Goal: Task Accomplishment & Management: Use online tool/utility

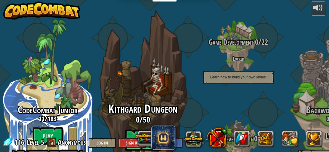
click at [144, 130] on btn "Play" at bounding box center [143, 141] width 36 height 22
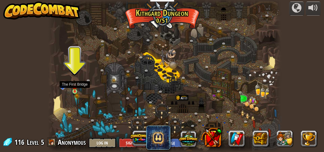
click at [74, 91] on img at bounding box center [74, 86] width 5 height 11
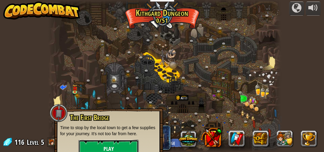
click at [103, 148] on button "Play" at bounding box center [109, 149] width 60 height 18
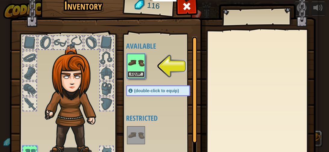
click at [133, 73] on button "Equip" at bounding box center [136, 74] width 17 height 6
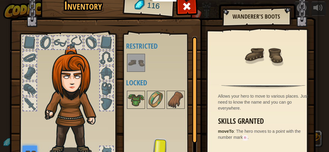
drag, startPoint x: 192, startPoint y: 117, endPoint x: 193, endPoint y: 130, distance: 13.3
click at [193, 129] on div at bounding box center [194, 90] width 5 height 106
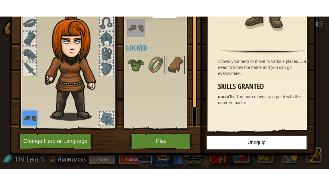
scroll to position [53, 0]
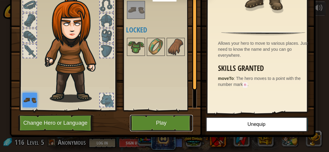
click at [161, 123] on button "Play" at bounding box center [161, 123] width 63 height 17
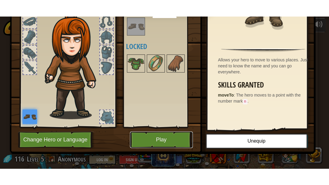
scroll to position [23, 0]
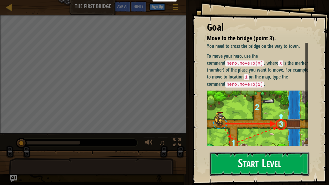
click at [235, 152] on button "Start Level" at bounding box center [260, 164] width 100 height 24
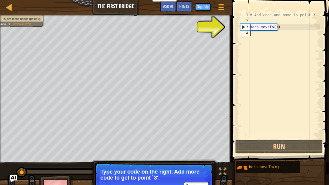
click at [252, 36] on div "# Add code and move to point 3 hero . moveTo ( 1 )" at bounding box center [284, 81] width 71 height 139
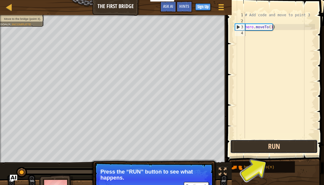
click at [276, 144] on button "Run" at bounding box center [274, 147] width 88 height 14
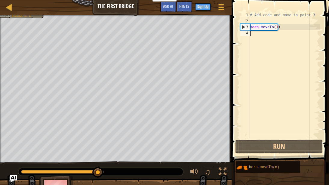
click at [251, 35] on div "# Add code and move to point 3 hero . moveTo ( 1 )" at bounding box center [284, 81] width 71 height 139
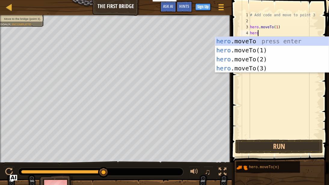
scroll to position [3, 0]
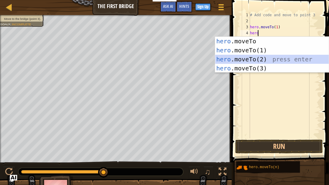
click at [248, 58] on div "hero .moveTo press enter hero .moveTo(1) press enter hero .moveTo(2) press ente…" at bounding box center [272, 64] width 114 height 54
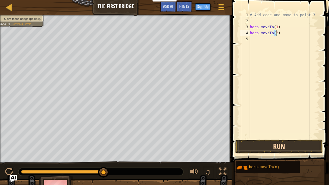
type textarea "hero.moveTo(2)"
click at [278, 143] on button "Run" at bounding box center [279, 147] width 88 height 14
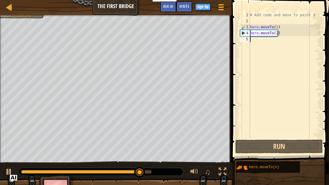
click at [252, 38] on div "# Add code and move to point 3 hero . moveTo ( 1 ) hero . moveTo ( 2 )" at bounding box center [284, 81] width 71 height 139
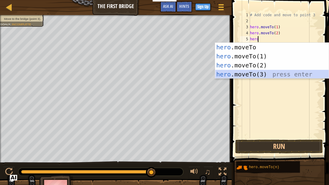
click at [251, 73] on div "hero .moveTo press enter hero .moveTo(1) press enter hero .moveTo(2) press ente…" at bounding box center [272, 70] width 114 height 54
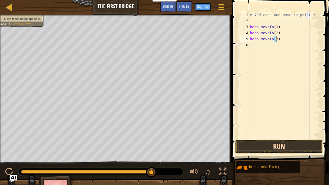
type textarea "hero.moveTo(3)"
click at [274, 145] on button "Run" at bounding box center [279, 147] width 88 height 14
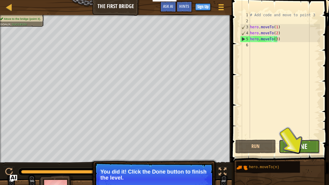
click at [304, 143] on span "Done" at bounding box center [300, 147] width 16 height 10
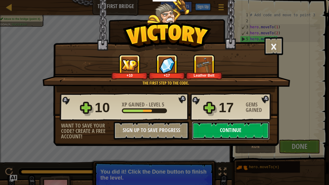
click at [241, 129] on button "Continue" at bounding box center [231, 131] width 78 height 18
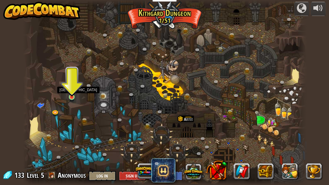
click at [70, 95] on img at bounding box center [72, 90] width 7 height 15
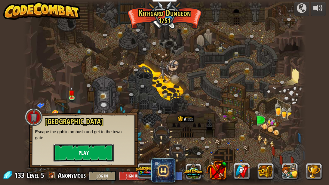
click at [84, 152] on button "Play" at bounding box center [84, 153] width 60 height 18
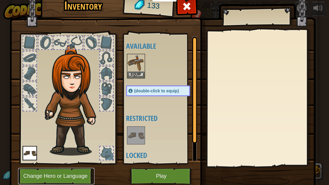
click at [52, 152] on button "Change Hero or Language" at bounding box center [56, 176] width 76 height 17
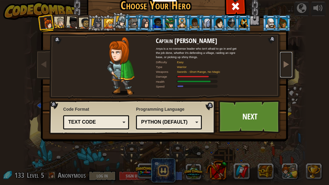
click at [283, 61] on span at bounding box center [286, 64] width 7 height 7
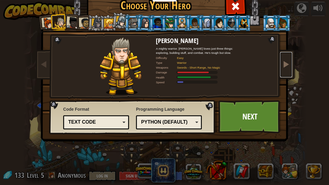
click at [283, 61] on span at bounding box center [286, 64] width 7 height 7
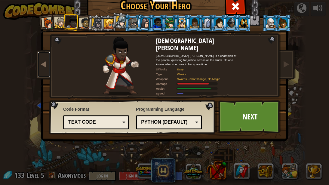
click at [40, 64] on span at bounding box center [43, 64] width 7 height 7
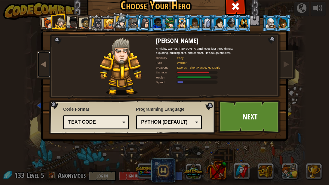
click at [40, 64] on span at bounding box center [43, 64] width 7 height 7
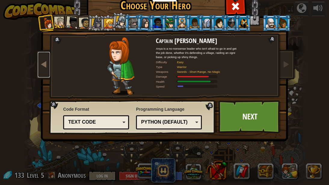
click at [40, 64] on span at bounding box center [43, 64] width 7 height 7
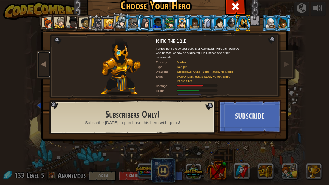
click at [40, 64] on span at bounding box center [43, 64] width 7 height 7
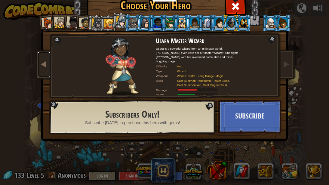
click at [40, 64] on span at bounding box center [43, 64] width 7 height 7
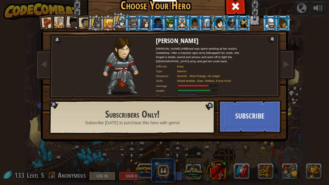
click at [180, 23] on div at bounding box center [182, 23] width 9 height 10
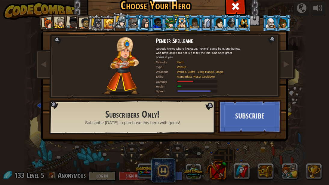
click at [166, 26] on div at bounding box center [169, 23] width 9 height 10
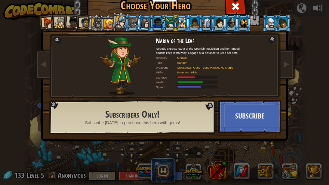
click at [216, 23] on div at bounding box center [218, 23] width 9 height 10
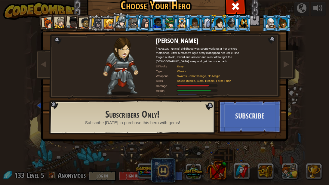
click at [279, 24] on div at bounding box center [283, 23] width 9 height 10
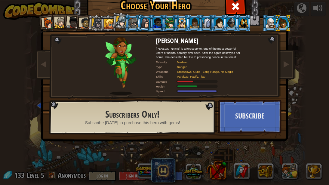
click at [240, 26] on div at bounding box center [243, 23] width 9 height 10
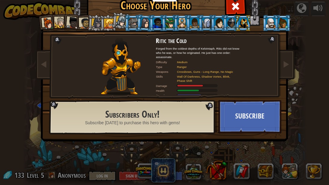
click at [227, 22] on div at bounding box center [231, 23] width 9 height 10
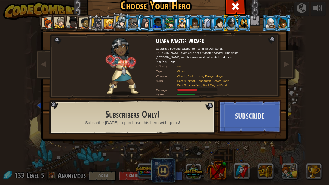
click at [168, 22] on div at bounding box center [169, 23] width 9 height 10
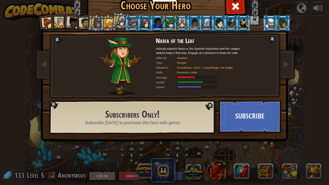
click at [149, 22] on li at bounding box center [157, 23] width 16 height 17
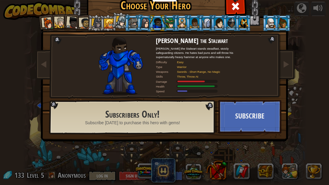
click at [125, 23] on li at bounding box center [133, 23] width 16 height 17
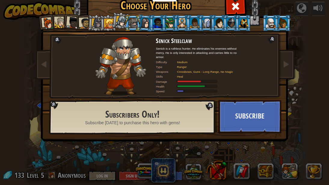
click at [119, 23] on div at bounding box center [121, 21] width 11 height 11
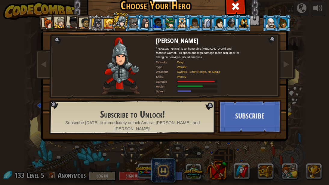
click at [106, 23] on div at bounding box center [109, 24] width 10 height 10
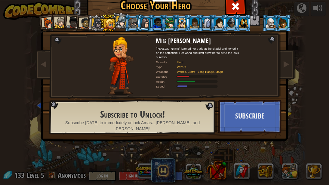
click at [82, 23] on div at bounding box center [84, 23] width 11 height 11
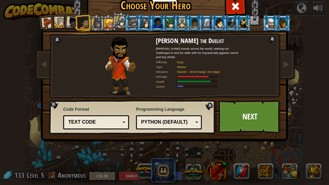
click at [93, 24] on div at bounding box center [97, 23] width 10 height 10
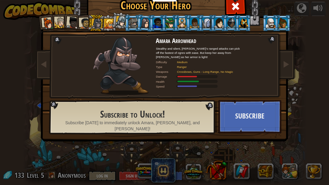
click at [80, 23] on div at bounding box center [84, 23] width 11 height 11
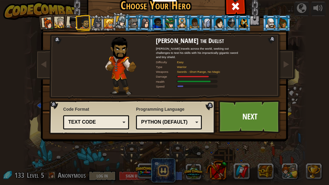
click at [43, 24] on div at bounding box center [48, 23] width 12 height 12
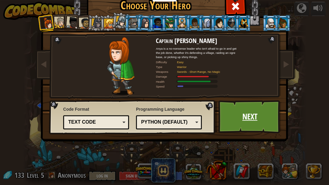
click at [250, 114] on link "Next" at bounding box center [250, 116] width 63 height 33
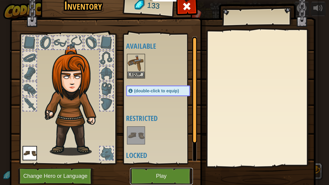
click at [161, 152] on button "Play" at bounding box center [161, 176] width 63 height 17
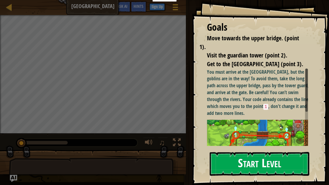
click at [249, 152] on button "Start Level" at bounding box center [260, 164] width 100 height 24
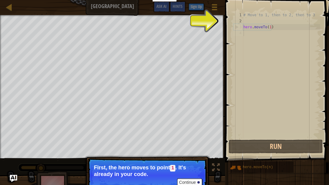
click at [244, 33] on div "# Move to 1, then to 2, then to 3 hero . moveTo ( 1 )" at bounding box center [281, 81] width 78 height 139
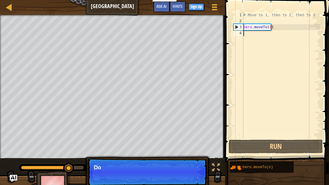
click at [245, 34] on div "# Move to 1, then to 2, then to 3 hero . moveTo ( 1 )" at bounding box center [281, 81] width 78 height 139
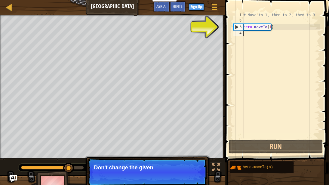
scroll to position [3, 0]
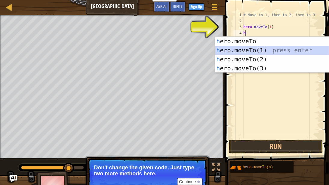
click at [248, 50] on div "h ero.moveTo press enter h ero.moveTo(1) press enter h ero.moveTo(2) press ente…" at bounding box center [272, 64] width 114 height 54
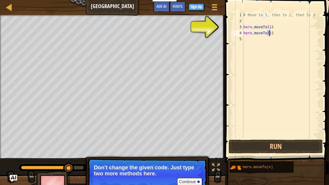
click at [269, 31] on div "# Move to 1, then to 2, then to 3 hero . moveTo ( 1 ) hero . moveTo ( 1 )" at bounding box center [281, 75] width 78 height 126
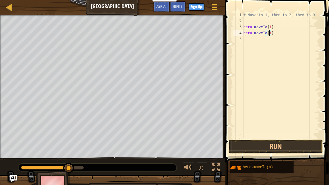
click at [269, 32] on div "# Move to 1, then to 2, then to 3 hero . moveTo ( 1 ) hero . moveTo ( 1 )" at bounding box center [281, 81] width 78 height 139
type textarea "hero.moveTo(2)"
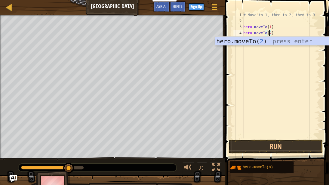
scroll to position [3, 2]
click at [273, 32] on div "# Move to 1, then to 2, then to 3 hero . moveTo ( 1 ) hero . moveTo ( 2 )" at bounding box center [281, 81] width 78 height 139
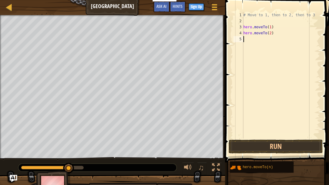
click at [244, 37] on div "# Move to 1, then to 2, then to 3 hero . moveTo ( 1 ) hero . moveTo ( 2 )" at bounding box center [281, 81] width 78 height 139
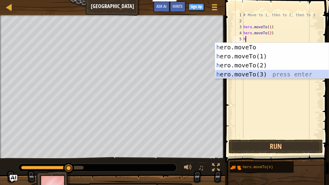
click at [251, 75] on div "h ero.moveTo press enter h ero.moveTo(1) press enter h ero.moveTo(2) press ente…" at bounding box center [272, 70] width 114 height 54
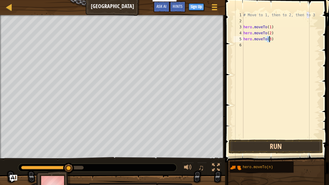
type textarea "hero.moveTo(3)"
click at [276, 143] on button "Run" at bounding box center [276, 147] width 94 height 14
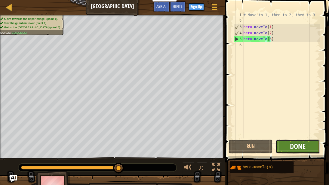
click at [290, 149] on span "Done" at bounding box center [298, 147] width 16 height 10
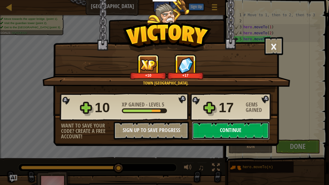
click at [247, 130] on button "Continue" at bounding box center [231, 131] width 78 height 18
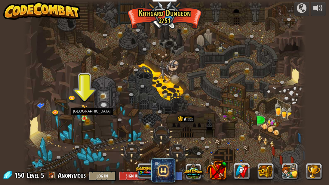
click at [84, 118] on img at bounding box center [84, 111] width 7 height 14
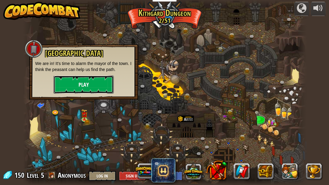
click at [90, 84] on button "Play" at bounding box center [84, 85] width 60 height 18
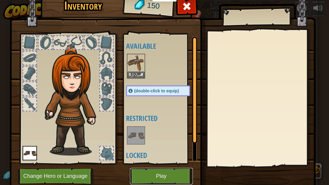
click at [160, 152] on button "Play" at bounding box center [161, 176] width 63 height 17
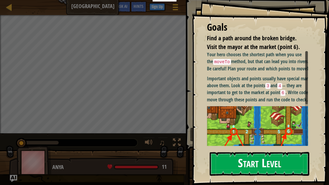
click at [242, 152] on button "Start Level" at bounding box center [260, 164] width 100 height 24
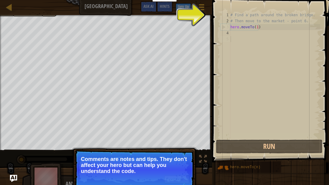
click at [230, 33] on div "4" at bounding box center [226, 33] width 10 height 6
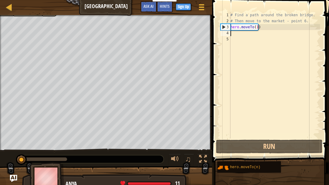
scroll to position [3, 0]
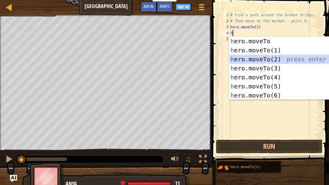
click at [251, 58] on div "h ero.moveTo press enter h ero.moveTo(1) press enter h ero.moveTo(2) press ente…" at bounding box center [286, 77] width 114 height 81
type textarea "hero.moveTo(2)"
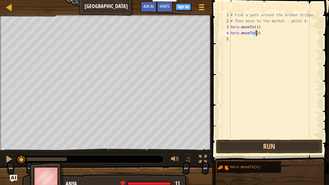
click at [232, 39] on div "# Find a path around the broken bridge. # Then move to the market - point 6. he…" at bounding box center [274, 81] width 91 height 139
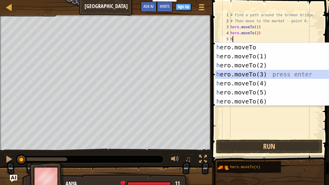
click at [247, 74] on div "h ero.moveTo press enter h ero.moveTo(1) press enter h ero.moveTo(2) press ente…" at bounding box center [272, 83] width 114 height 81
type textarea "hero.moveTo(3)"
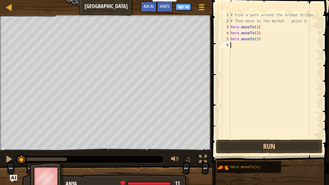
click at [232, 45] on div "# Find a path around the broken bridge. # Then move to the market - point 6. he…" at bounding box center [274, 81] width 91 height 139
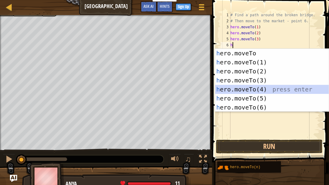
click at [246, 89] on div "h ero.moveTo press enter h ero.moveTo(1) press enter h ero.moveTo(2) press ente…" at bounding box center [272, 89] width 114 height 81
type textarea "hero.moveTo(4)"
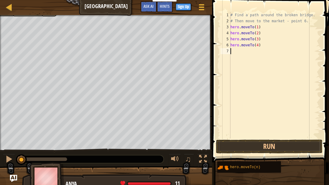
click at [232, 51] on div "# Find a path around the broken bridge. # Then move to the market - point 6. he…" at bounding box center [274, 81] width 91 height 139
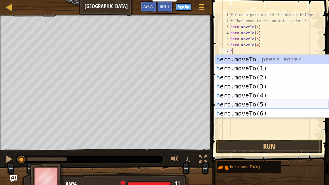
click at [245, 105] on div "h ero.moveTo press enter h ero.moveTo(1) press enter h ero.moveTo(2) press ente…" at bounding box center [272, 95] width 114 height 81
type textarea "hero.moveTo(5)"
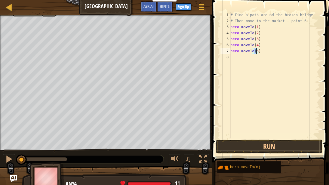
click at [232, 58] on div "# Find a path around the broken bridge. # Then move to the market - point 6. he…" at bounding box center [274, 81] width 91 height 139
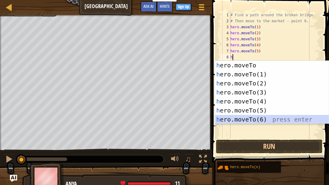
click at [250, 119] on div "h ero.moveTo press enter h ero.moveTo(1) press enter h ero.moveTo(2) press ente…" at bounding box center [272, 101] width 114 height 81
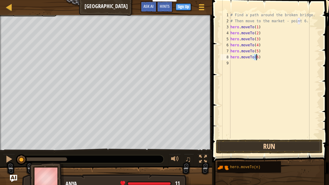
type textarea "hero.moveTo(6)"
click at [268, 145] on button "Run" at bounding box center [269, 147] width 107 height 14
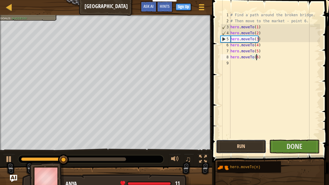
click at [246, 145] on button "Run" at bounding box center [241, 147] width 50 height 14
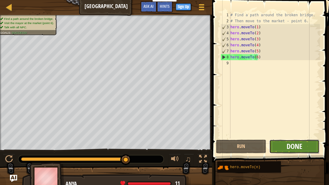
click at [288, 147] on span "Done" at bounding box center [295, 147] width 16 height 10
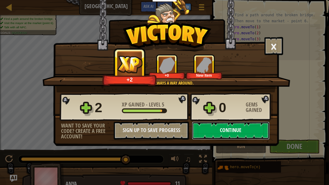
click at [247, 128] on button "Continue" at bounding box center [231, 131] width 78 height 18
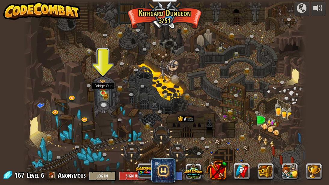
click at [102, 91] on img at bounding box center [103, 86] width 7 height 14
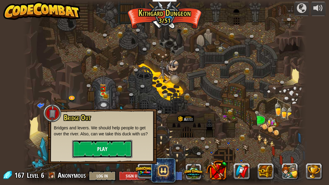
click at [104, 148] on button "Play" at bounding box center [102, 149] width 60 height 18
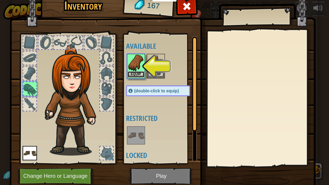
click at [130, 75] on button "Equip" at bounding box center [136, 74] width 17 height 6
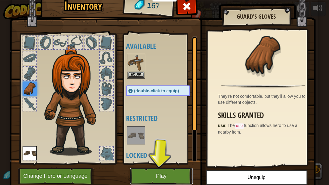
click at [162, 152] on button "Play" at bounding box center [161, 176] width 63 height 17
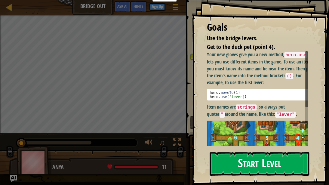
click at [250, 152] on button "Start Level" at bounding box center [260, 164] width 100 height 24
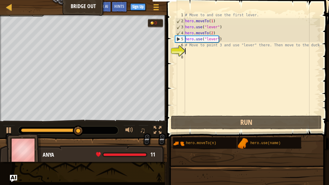
click at [186, 51] on div "# Move to and use the first lever. hero . moveTo ( 1 ) hero . use ( "lever" ) h…" at bounding box center [252, 69] width 136 height 114
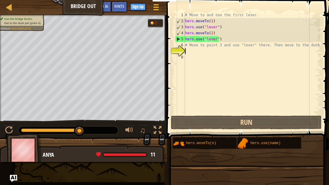
scroll to position [3, 0]
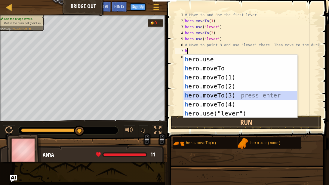
click at [210, 94] on div "h ero.use press enter h ero.moveTo press enter h ero.moveTo(1) press enter h er…" at bounding box center [241, 95] width 114 height 81
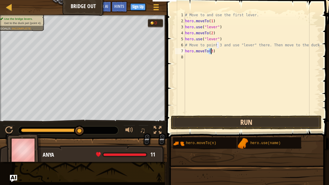
type textarea "hero.moveTo(3)"
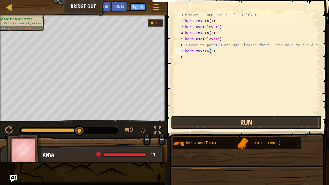
click at [242, 121] on button "Run" at bounding box center [246, 123] width 151 height 14
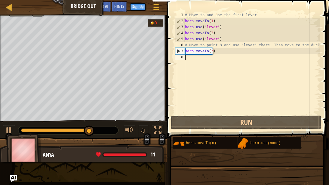
click at [188, 57] on div "# Move to and use the first lever. hero . moveTo ( 1 ) hero . use ( "lever" ) h…" at bounding box center [252, 69] width 136 height 114
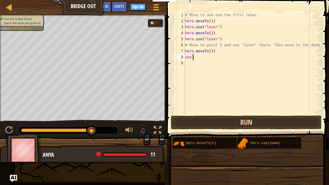
scroll to position [3, 0]
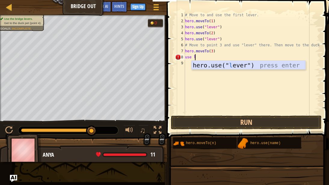
click at [212, 65] on div "hero.use(" l ever") press enter" at bounding box center [249, 74] width 114 height 27
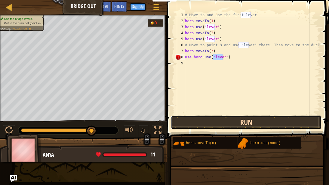
click at [248, 123] on button "Run" at bounding box center [246, 123] width 151 height 14
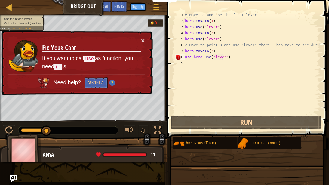
click at [58, 67] on code "()" at bounding box center [58, 67] width 8 height 7
click at [141, 40] on button "×" at bounding box center [143, 40] width 4 height 6
click at [191, 57] on div "# Move to and use the first lever. hero . moveTo ( 1 ) hero . use ( "lever" ) h…" at bounding box center [252, 69] width 136 height 114
click at [191, 58] on div "# Move to and use the first lever. hero . moveTo ( 1 ) hero . use ( "lever" ) h…" at bounding box center [252, 69] width 136 height 114
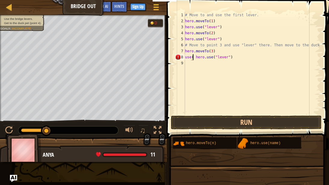
scroll to position [3, 1]
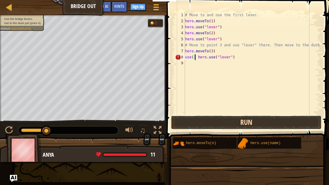
click at [246, 120] on button "Run" at bounding box center [246, 123] width 151 height 14
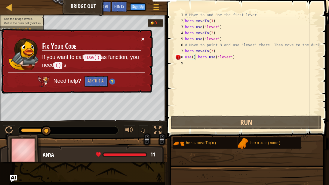
click at [142, 37] on button "×" at bounding box center [143, 39] width 4 height 6
click at [196, 57] on div "# Move to and use the first lever. hero . moveTo ( 1 ) hero . use ( "lever" ) h…" at bounding box center [252, 69] width 136 height 114
click at [233, 57] on div "# Move to and use the first lever. hero . moveTo ( 1 ) hero . use ( "lever" ) h…" at bounding box center [252, 69] width 136 height 114
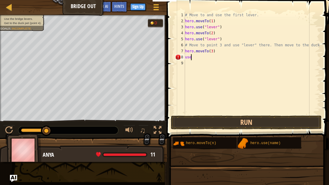
scroll to position [3, 0]
type textarea "u"
click at [212, 50] on div "# Move to and use the first lever. hero . moveTo ( 1 ) hero . use ( "lever" ) h…" at bounding box center [252, 69] width 136 height 114
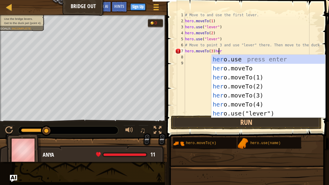
scroll to position [3, 2]
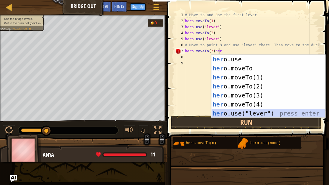
click at [235, 112] on div "her o.use press enter her o.moveTo press enter her o.moveTo(1) press enter her …" at bounding box center [269, 95] width 114 height 81
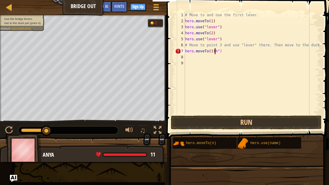
scroll to position [3, 2]
click at [219, 51] on div "# Move to and use the first lever. hero . moveTo ( 1 ) hero . use ( "lever" ) h…" at bounding box center [252, 69] width 136 height 114
type textarea "hero.moveTo(3)"
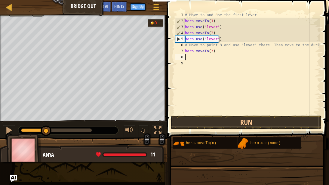
click at [185, 57] on div "# Move to and use the first lever. hero . moveTo ( 1 ) hero . use ( "lever" ) h…" at bounding box center [252, 69] width 136 height 114
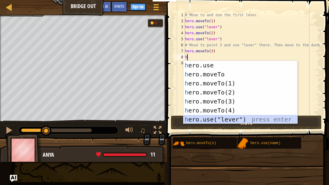
click at [207, 119] on div "h ero.use press enter h ero.moveTo press enter h ero.moveTo(1) press enter h er…" at bounding box center [241, 101] width 114 height 81
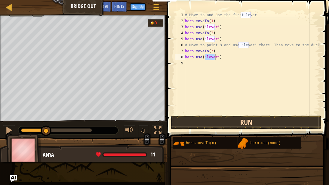
type textarea "hero.use("lever")"
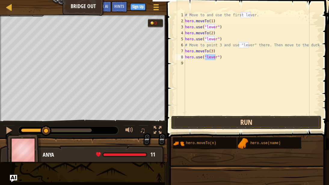
click at [234, 119] on button "Run" at bounding box center [246, 123] width 151 height 14
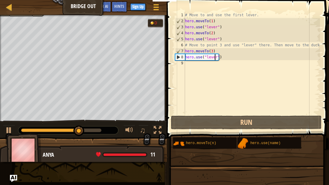
click at [184, 63] on div "9" at bounding box center [180, 63] width 10 height 6
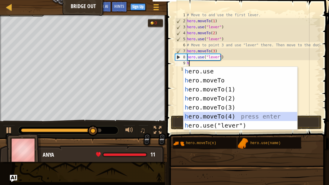
click at [214, 116] on div "h ero.use press enter h ero.moveTo press enter h ero.moveTo(1) press enter h er…" at bounding box center [241, 107] width 114 height 81
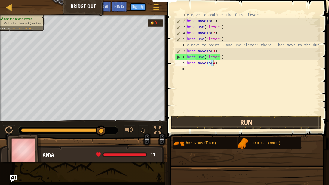
type textarea "hero.moveTo(4)"
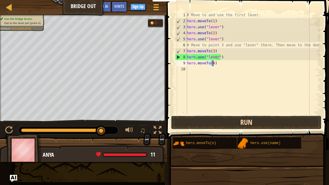
click at [263, 117] on button "Run" at bounding box center [246, 123] width 151 height 14
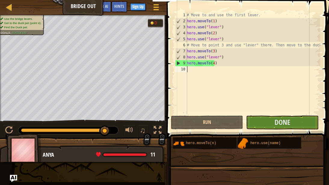
click at [189, 68] on div "# Move to and use the first lever. hero . moveTo ( 1 ) hero . use ( "lever" ) h…" at bounding box center [253, 69] width 135 height 114
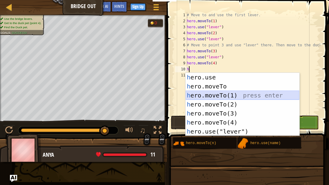
drag, startPoint x: 248, startPoint y: 95, endPoint x: 245, endPoint y: 97, distance: 3.9
click at [248, 95] on div "h ero.use press enter h ero.moveTo press enter h ero.moveTo(1) press enter h er…" at bounding box center [243, 113] width 114 height 81
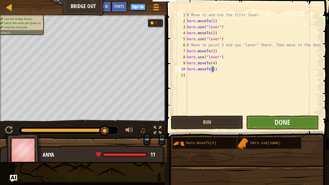
type textarea "hero.moveTo(1)"
click at [268, 121] on button "Done" at bounding box center [282, 123] width 72 height 14
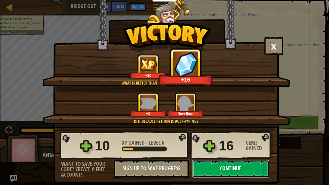
click at [236, 152] on button "Continue" at bounding box center [231, 169] width 78 height 18
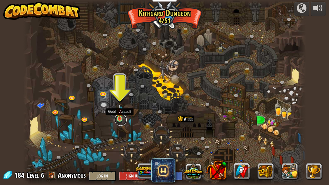
click at [117, 120] on link at bounding box center [121, 120] width 12 height 12
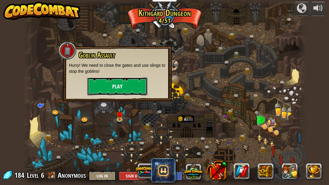
click at [115, 85] on button "Play" at bounding box center [117, 86] width 60 height 18
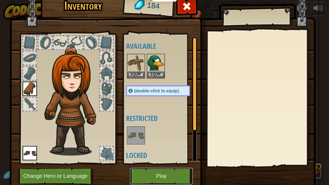
click at [160, 152] on button "Play" at bounding box center [161, 176] width 63 height 17
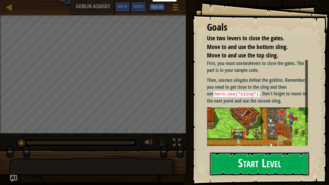
click at [254, 152] on button "Start Level" at bounding box center [260, 164] width 100 height 24
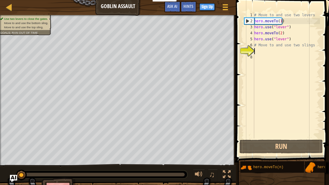
click at [255, 51] on div "# Move to and use two levers hero . moveTo ( 1 ) hero . use ( "lever" ) hero . …" at bounding box center [286, 81] width 67 height 139
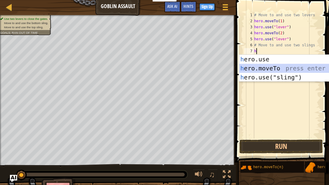
click at [264, 68] on div "h ero.use press enter h ero.moveTo press enter h ero.use("sling") press enter" at bounding box center [296, 77] width 114 height 45
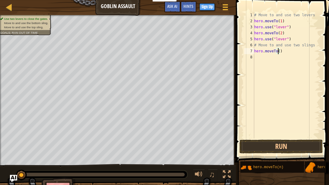
type textarea "hero.moveTo(1)"
click at [255, 57] on div "# Move to and use two levers hero . moveTo ( 1 ) hero . use ( "lever" ) hero . …" at bounding box center [286, 81] width 67 height 139
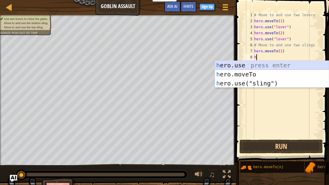
click at [260, 65] on div "h ero.use press enter h ero.moveTo press enter h ero.use("sling") press enter" at bounding box center [272, 83] width 114 height 45
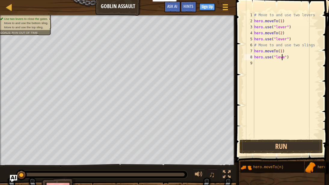
type textarea "hero.use("lever")"
click at [257, 63] on div "# Move to and use two levers hero . moveTo ( 1 ) hero . use ( "lever" ) hero . …" at bounding box center [286, 81] width 67 height 139
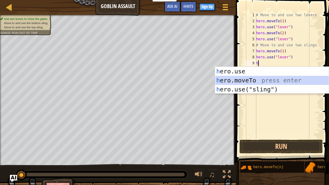
click at [242, 80] on div "h ero.use press enter h ero.moveTo press enter h ero.use("sling") press enter" at bounding box center [272, 89] width 114 height 45
type textarea "hero.moveTo(2)"
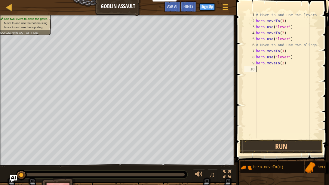
click at [260, 69] on div "# Move to and use two levers hero . moveTo ( 1 ) hero . use ( "lever" ) hero . …" at bounding box center [287, 81] width 65 height 139
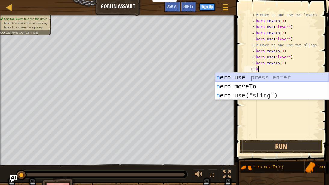
click at [251, 76] on div "h ero.use press enter h ero.moveTo press enter h ero.use("sling") press enter" at bounding box center [272, 95] width 114 height 45
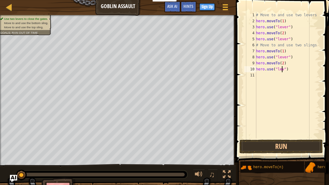
type textarea "hero.use("lever")"
click at [258, 75] on div "# Move to and use two levers hero . moveTo ( 1 ) hero . use ( "lever" ) hero . …" at bounding box center [287, 81] width 65 height 139
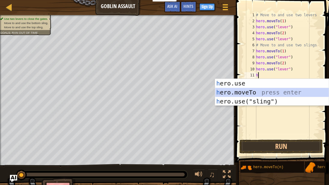
click at [246, 92] on div "h ero.use press enter h ero.moveTo press enter h ero.use("sling") press enter" at bounding box center [272, 101] width 114 height 45
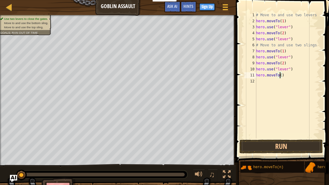
type textarea "hero.moveTo(3)"
click at [259, 80] on div "# Move to and use two levers hero . moveTo ( 1 ) hero . use ( "lever" ) hero . …" at bounding box center [287, 81] width 65 height 139
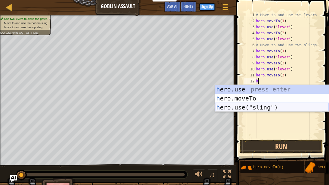
click at [252, 109] on div "h ero.use press enter h ero.moveTo press enter h ero.use("sling") press enter" at bounding box center [272, 107] width 114 height 45
type textarea "hero.use("sling")"
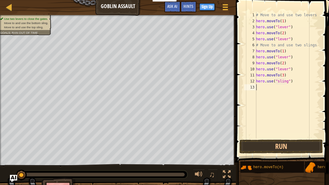
click at [259, 88] on div "# Move to and use two levers hero . moveTo ( 1 ) hero . use ( "lever" ) hero . …" at bounding box center [287, 81] width 65 height 139
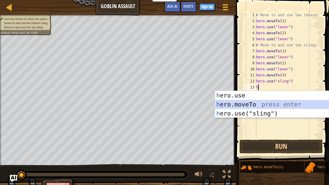
click at [244, 104] on div "h ero.use press enter h ero.moveTo press enter h ero.use("sling") press enter" at bounding box center [272, 113] width 114 height 45
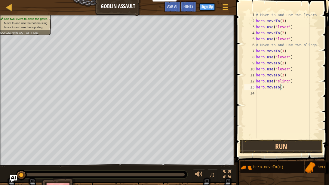
type textarea "hero.moveTo(4)"
click at [257, 93] on div "# Move to and use two levers hero . moveTo ( 1 ) hero . use ( "lever" ) hero . …" at bounding box center [287, 81] width 65 height 139
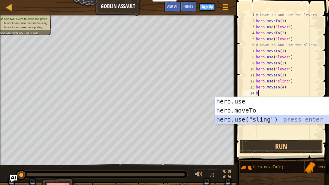
click at [246, 115] on div "h ero.use press enter h ero.moveTo press enter h ero.use("sling") press enter" at bounding box center [272, 119] width 114 height 45
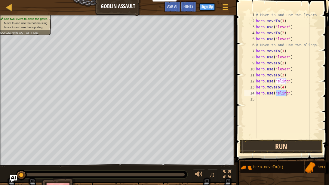
type textarea "hero.use("sling")"
click at [282, 144] on button "Run" at bounding box center [281, 147] width 83 height 14
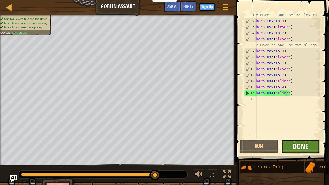
click at [304, 143] on span "Done" at bounding box center [301, 147] width 16 height 10
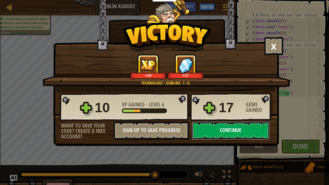
click at [236, 130] on button "Continue" at bounding box center [231, 131] width 78 height 18
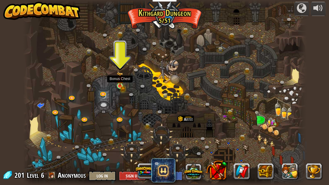
click at [120, 81] on img at bounding box center [120, 79] width 4 height 4
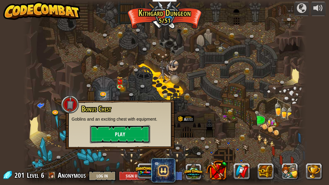
click at [119, 132] on button "Play" at bounding box center [120, 134] width 60 height 18
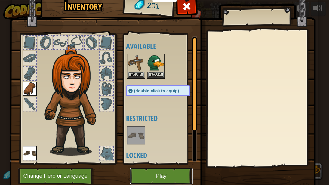
click at [158, 152] on button "Play" at bounding box center [161, 176] width 63 height 17
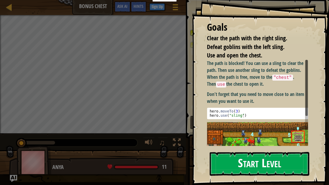
click at [243, 152] on button "Start Level" at bounding box center [260, 164] width 100 height 24
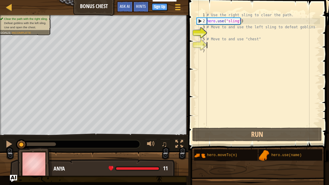
click at [210, 43] on div "# Use the right sling to clear the path. hero . use ( "sling" ) # Move to and u…" at bounding box center [263, 75] width 115 height 126
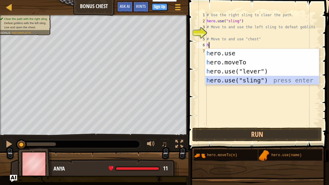
click at [229, 84] on div "h ero.use press enter h ero.moveTo press enter h ero.use("lever") press enter h…" at bounding box center [262, 76] width 114 height 54
type textarea "hero.use("sling")"
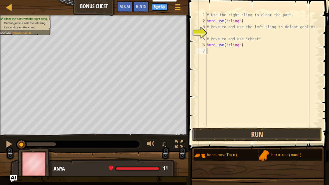
click at [229, 84] on div "# Use the right sling to clear the path. hero . use ( "sling" ) # Move to and u…" at bounding box center [263, 75] width 115 height 126
click at [210, 50] on div "# Use the right sling to clear the path. hero . use ( "sling" ) # Move to and u…" at bounding box center [263, 75] width 115 height 126
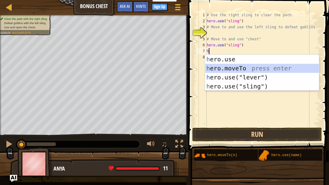
click at [224, 68] on div "h ero.use press enter h ero.moveTo press enter h ero.use("lever") press enter h…" at bounding box center [262, 82] width 114 height 54
type textarea "hero.moveTo(2)"
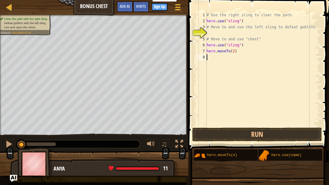
click at [207, 56] on div "# Use the right sling to clear the path. hero . use ( "sling" ) # Move to and u…" at bounding box center [263, 75] width 115 height 126
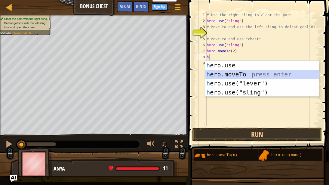
click at [229, 75] on div "h ero.use press enter h ero.moveTo press enter h ero.use("lever") press enter h…" at bounding box center [262, 88] width 114 height 54
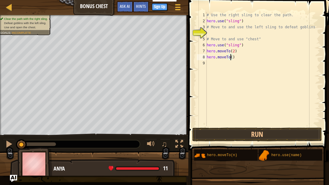
type textarea "hero.moveTo(3)"
click at [208, 63] on div "# Use the right sling to clear the path. hero . use ( "sling" ) # Move to and u…" at bounding box center [263, 75] width 115 height 126
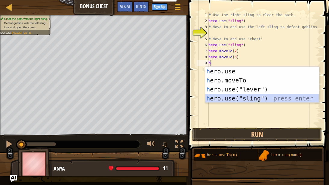
click at [226, 98] on div "h ero.use press enter h ero.moveTo press enter h ero.use("lever") press enter h…" at bounding box center [262, 94] width 114 height 54
type textarea "hero.use("sling")"
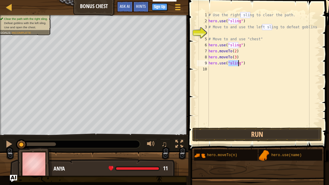
click at [211, 67] on div "# Use the right sling to clear the path. hero . use ( "sling" ) # Move to and u…" at bounding box center [263, 75] width 113 height 126
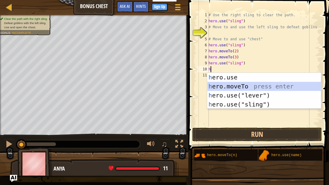
click at [217, 86] on div "h ero.use press enter h ero.moveTo press enter h ero.use("lever") press enter h…" at bounding box center [264, 100] width 114 height 54
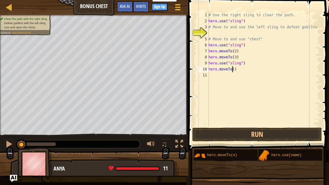
type textarea "hero.moveTo(4)"
click at [212, 74] on div "# Use the right sling to clear the path. hero . use ( "sling" ) # Move to and u…" at bounding box center [263, 75] width 113 height 126
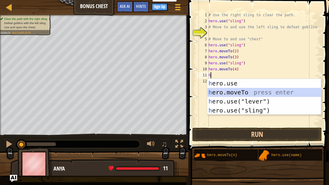
click at [228, 93] on div "h ero.use press enter h ero.moveTo press enter h ero.use("lever") press enter h…" at bounding box center [264, 106] width 114 height 54
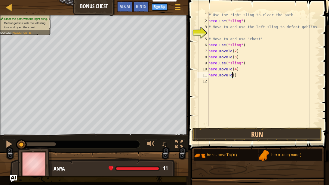
type textarea "hero.moveTo(5)"
click at [211, 82] on div "# Use the right sling to clear the path. hero . use ( "sling" ) # Move to and u…" at bounding box center [263, 75] width 113 height 126
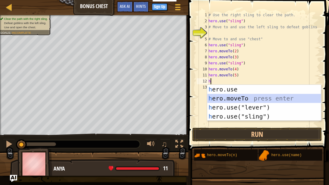
click at [230, 99] on div "h ero.use press enter h ero.moveTo press enter h ero.use("lever") press enter h…" at bounding box center [264, 112] width 114 height 54
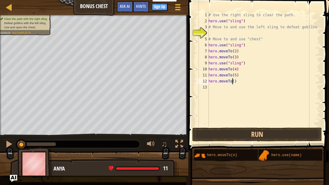
scroll to position [3, 2]
click at [257, 131] on button "Run" at bounding box center [257, 135] width 130 height 14
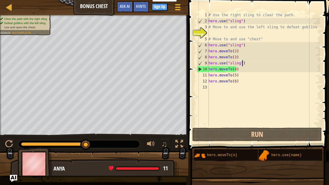
click at [243, 63] on div "# Use the right sling to clear the path. hero . use ( "sling" ) # Move to and u…" at bounding box center [263, 75] width 113 height 126
type textarea "hero.use("sling")"
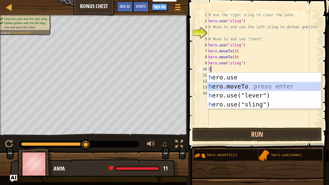
click at [240, 84] on div "h ero.use press enter h ero.moveTo press enter h ero.use("lever") press enter h…" at bounding box center [264, 100] width 114 height 54
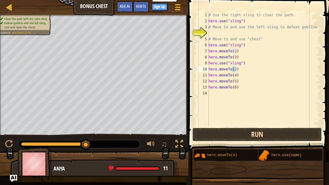
click at [256, 133] on button "Run" at bounding box center [257, 135] width 130 height 14
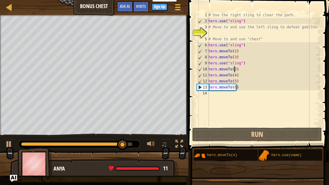
type textarea "hero.moveTo(2h)"
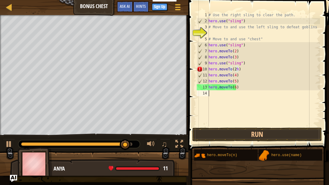
click at [210, 94] on div "# Use the right sling to clear the path. hero . use ( "sling" ) # Move to and u…" at bounding box center [263, 75] width 113 height 126
click at [209, 93] on div "# Use the right sling to clear the path. hero . use ( "sling" ) # Move to and u…" at bounding box center [263, 75] width 113 height 126
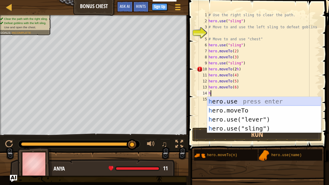
click at [233, 99] on div "h ero.use press enter h ero.moveTo press enter h ero.use("lever") press enter h…" at bounding box center [264, 124] width 114 height 54
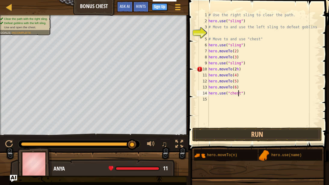
scroll to position [3, 2]
click at [258, 134] on button "Run" at bounding box center [257, 135] width 130 height 14
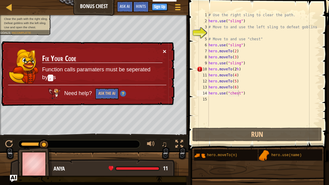
click at [163, 51] on button "×" at bounding box center [165, 51] width 4 height 6
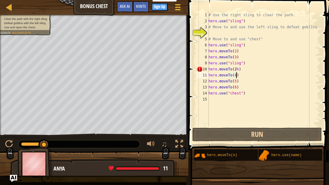
click at [238, 76] on div "# Use the right sling to clear the path. hero . use ( "sling" ) # Move to and u…" at bounding box center [263, 75] width 113 height 126
click at [236, 69] on div "# Use the right sling to clear the path. hero . use ( "sling" ) # Move to and u…" at bounding box center [263, 75] width 113 height 126
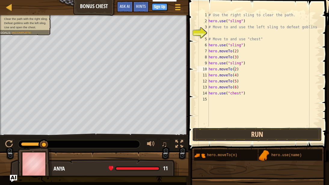
click at [257, 132] on button "Run" at bounding box center [257, 135] width 130 height 14
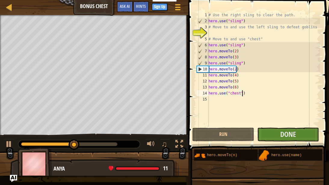
click at [242, 93] on div "# Use the right sling to clear the path. hero . use ( "sling" ) # Move to and u…" at bounding box center [263, 75] width 113 height 126
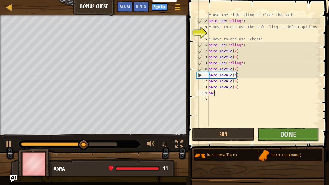
scroll to position [3, 0]
type textarea "h"
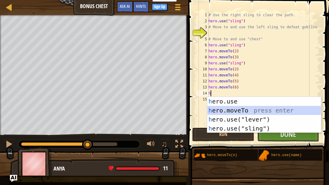
click at [232, 111] on div "h ero.use press enter h ero.moveTo press enter h ero.use("lever") press enter h…" at bounding box center [264, 124] width 114 height 54
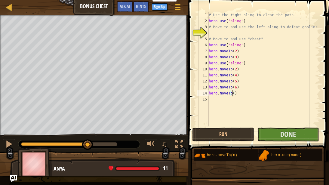
type textarea "hero.moveTo)"
type textarea "hero.moveToanduse("chest')"
click at [279, 131] on button "Done" at bounding box center [288, 135] width 62 height 14
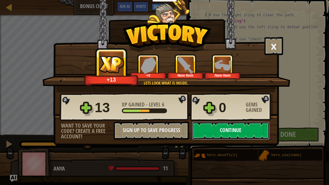
click at [240, 130] on button "Continue" at bounding box center [231, 131] width 78 height 18
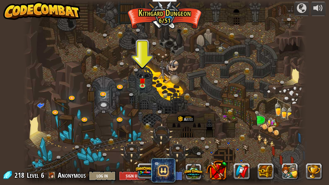
drag, startPoint x: 240, startPoint y: 130, endPoint x: 199, endPoint y: 32, distance: 106.4
click at [199, 32] on div at bounding box center [164, 92] width 283 height 185
